Goal: Navigation & Orientation: Go to known website

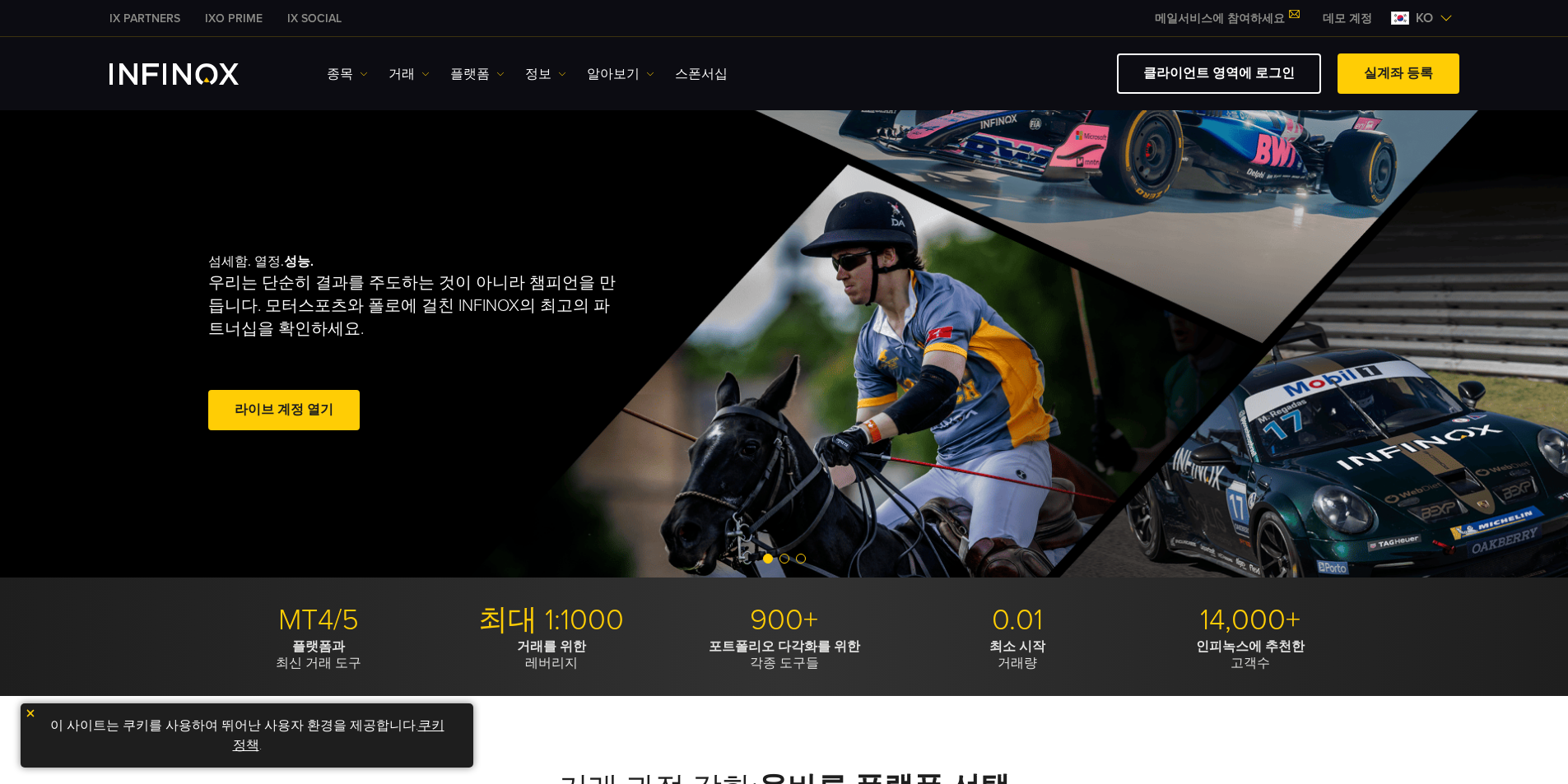
click at [1232, 79] on link "클라이언트 영역에 로그인" at bounding box center [1218, 73] width 204 height 40
click at [1232, 78] on link "클라이언트 영역에 로그인" at bounding box center [1218, 73] width 204 height 40
click at [1230, 78] on link "클라이언트 영역에 로그인" at bounding box center [1218, 73] width 204 height 40
